Goal: Task Accomplishment & Management: Use online tool/utility

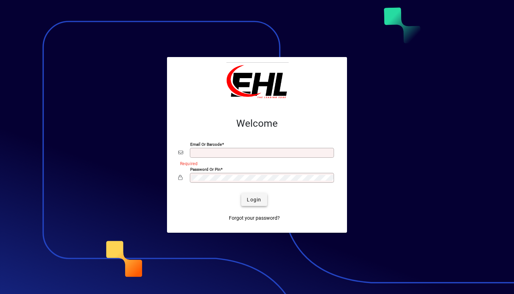
type input "**********"
click at [251, 196] on span "Login" at bounding box center [254, 199] width 14 height 7
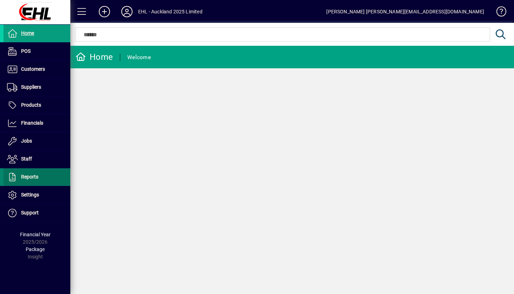
click at [32, 177] on span "Reports" at bounding box center [29, 177] width 17 height 6
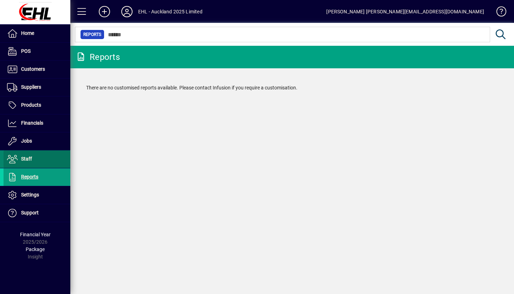
click at [31, 164] on span at bounding box center [37, 159] width 67 height 17
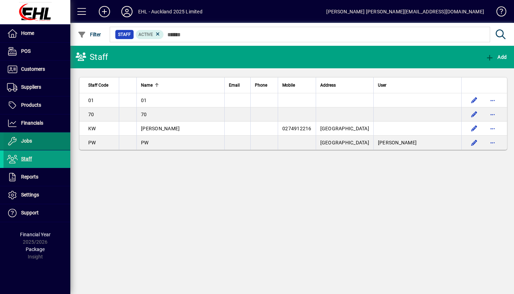
click at [31, 139] on span "Jobs" at bounding box center [26, 141] width 11 height 6
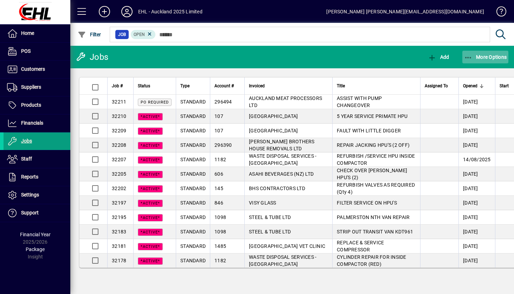
click at [469, 60] on icon "button" at bounding box center [469, 57] width 9 height 7
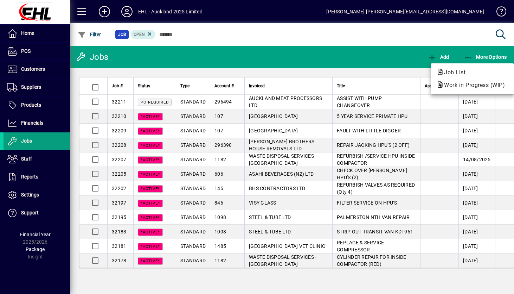
click at [32, 126] on div at bounding box center [257, 147] width 514 height 294
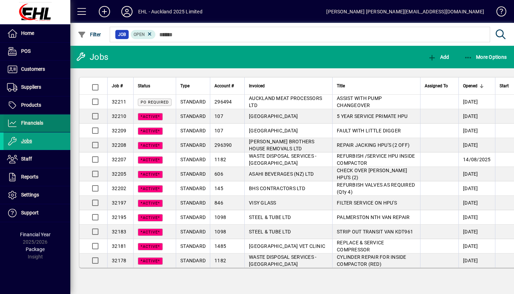
click at [33, 121] on span "Financials" at bounding box center [32, 123] width 22 height 6
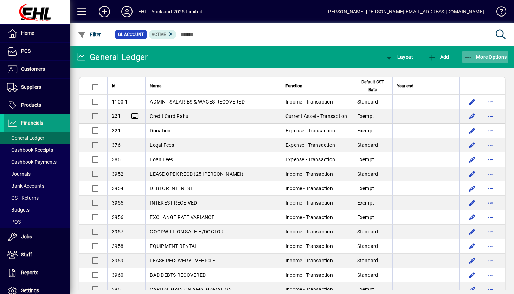
click at [480, 56] on span "More Options" at bounding box center [486, 57] width 43 height 6
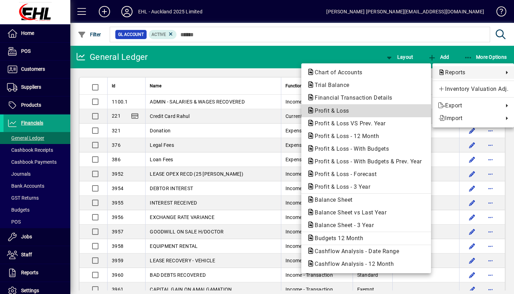
click at [370, 107] on span "Profit & Loss" at bounding box center [366, 111] width 119 height 8
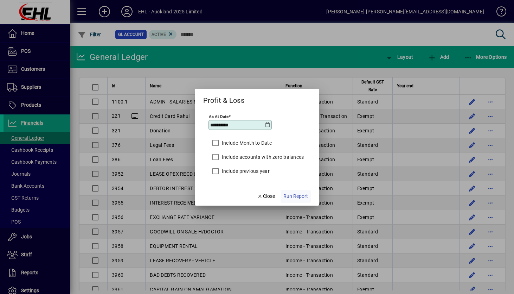
click at [292, 198] on span "Run Report" at bounding box center [296, 195] width 25 height 7
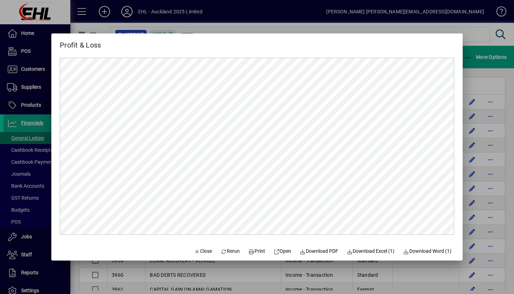
click at [290, 19] on div at bounding box center [257, 147] width 514 height 294
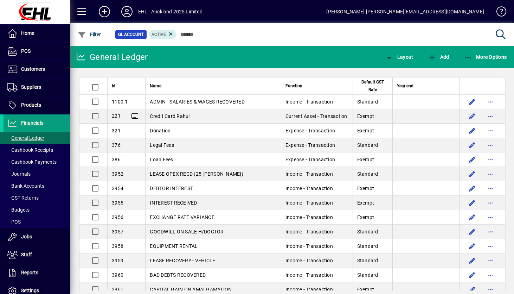
drag, startPoint x: 285, startPoint y: 27, endPoint x: 239, endPoint y: 39, distance: 47.3
click at [241, 40] on mat-form-field "GL Account Active" at bounding box center [310, 34] width 402 height 23
click at [175, 11] on div "EHL - Auckland 2025 Limited" at bounding box center [170, 11] width 64 height 11
click at [131, 13] on icon at bounding box center [127, 11] width 14 height 11
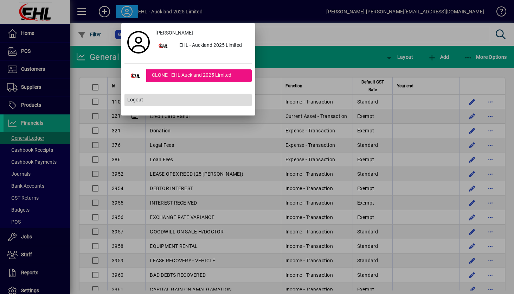
click at [146, 99] on span at bounding box center [188, 99] width 127 height 17
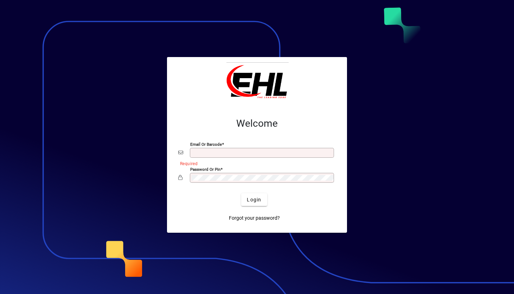
type input "**********"
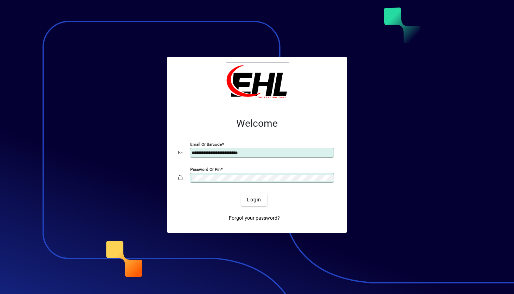
click at [244, 175] on div "Password or Pin" at bounding box center [262, 178] width 144 height 10
click at [409, 108] on div at bounding box center [257, 147] width 514 height 294
